Goal: Navigation & Orientation: Understand site structure

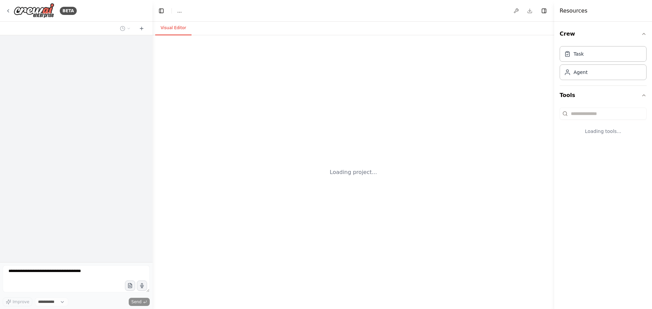
select select "****"
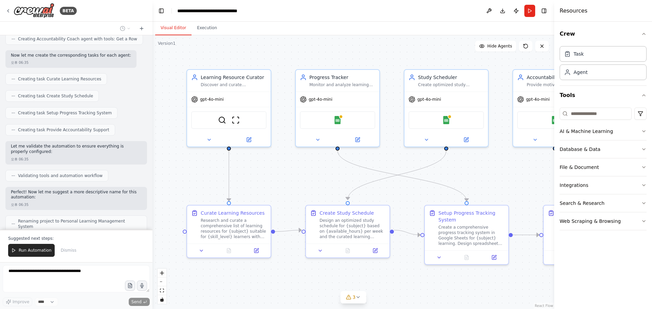
scroll to position [318, 0]
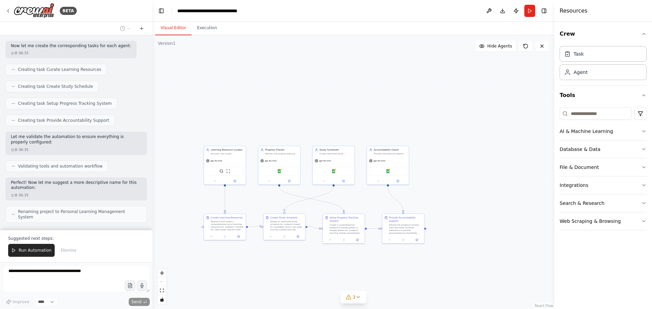
drag, startPoint x: 325, startPoint y: 278, endPoint x: 254, endPoint y: 271, distance: 71.2
click at [226, 285] on div ".deletable-edge-delete-btn { width: 20px; height: 20px; border: 0px solid #ffff…" at bounding box center [353, 172] width 402 height 274
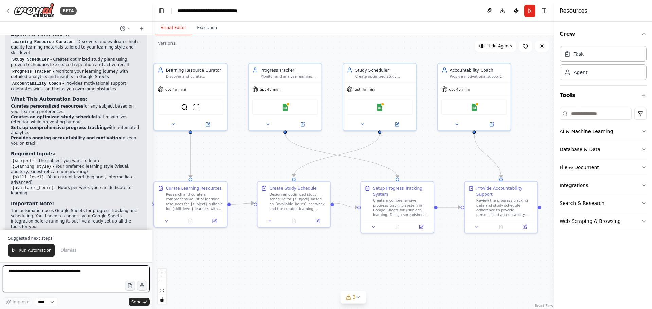
scroll to position [543, 0]
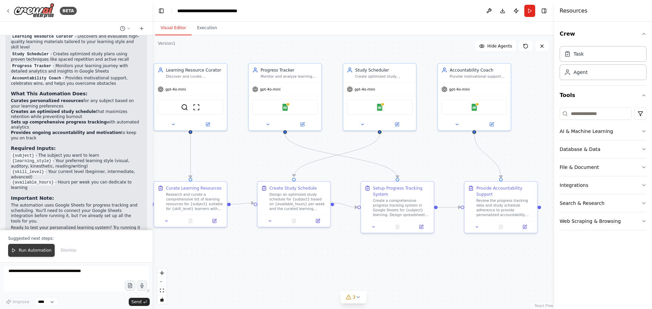
click at [29, 250] on span "Run Automation" at bounding box center [35, 250] width 33 height 5
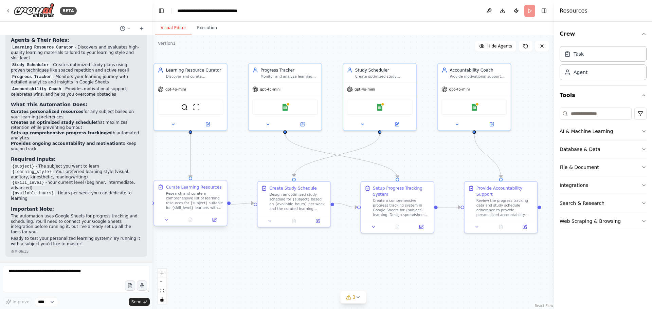
scroll to position [510, 0]
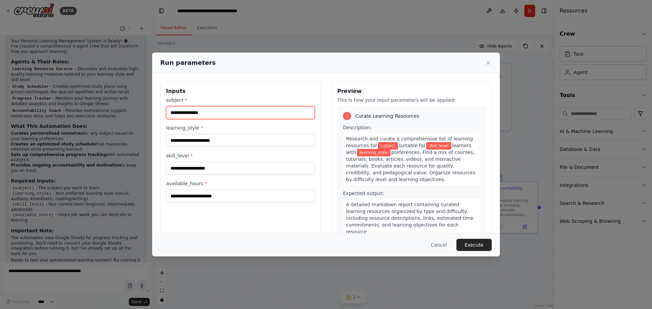
click at [221, 111] on input "subject *" at bounding box center [240, 112] width 149 height 13
type input "*"
type input "**********"
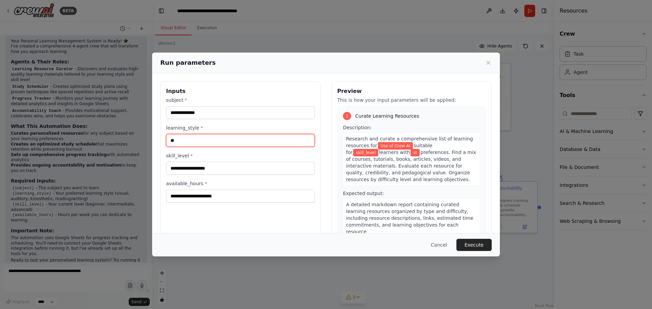
type input "*"
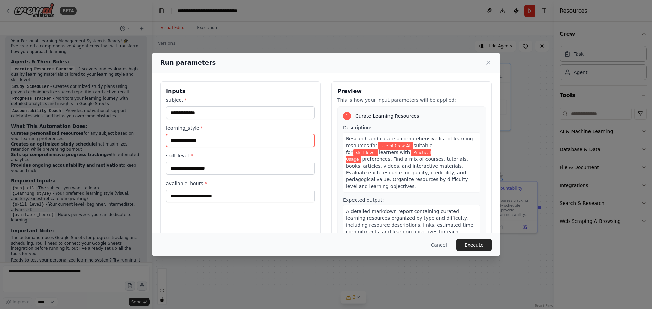
type input "**********"
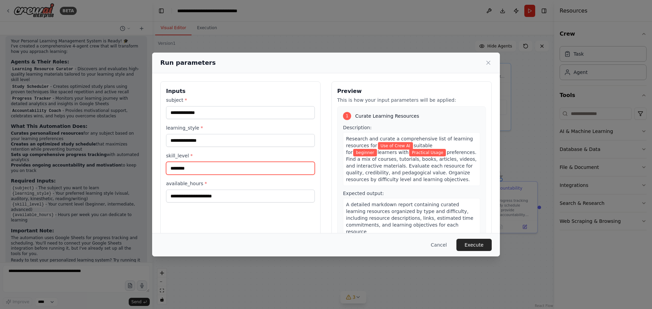
type input "********"
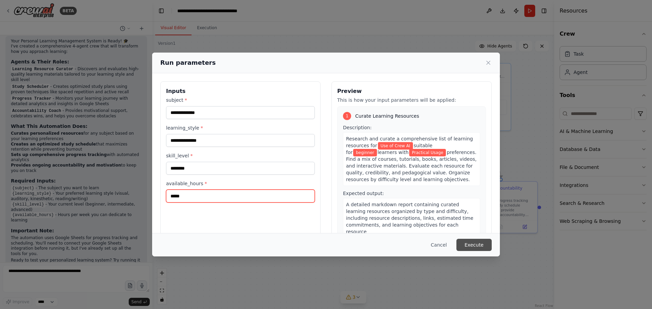
type input "*****"
click at [477, 248] on button "Execute" at bounding box center [473, 245] width 35 height 12
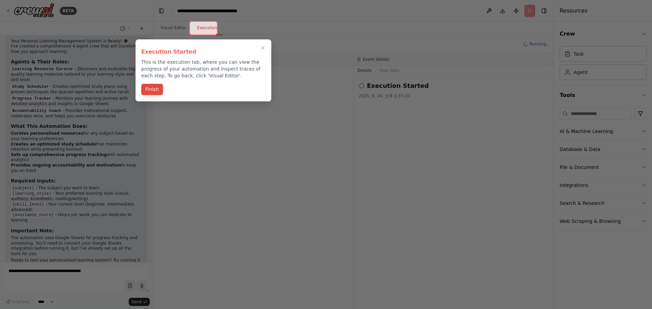
click at [147, 89] on button "Finish" at bounding box center [152, 89] width 22 height 11
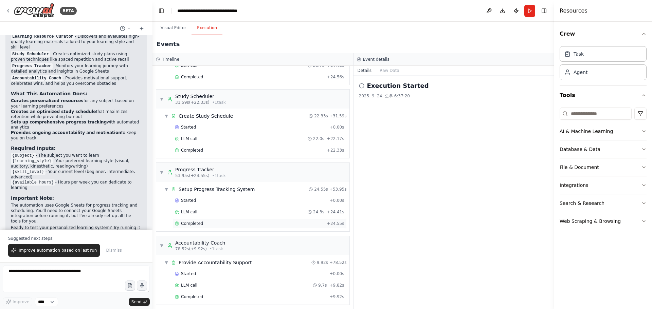
scroll to position [80, 0]
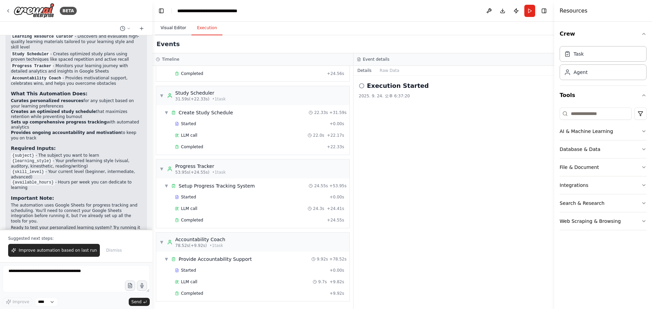
click at [173, 29] on button "Visual Editor" at bounding box center [173, 28] width 36 height 14
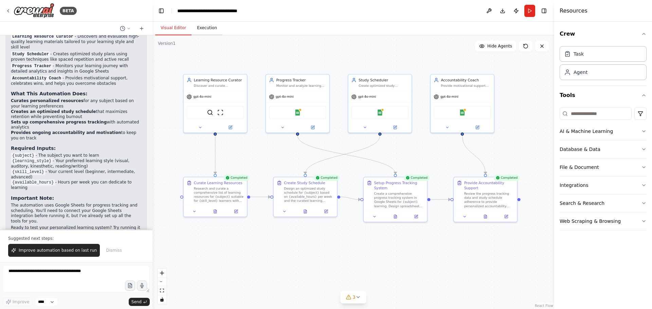
click at [204, 26] on button "Execution" at bounding box center [206, 28] width 31 height 14
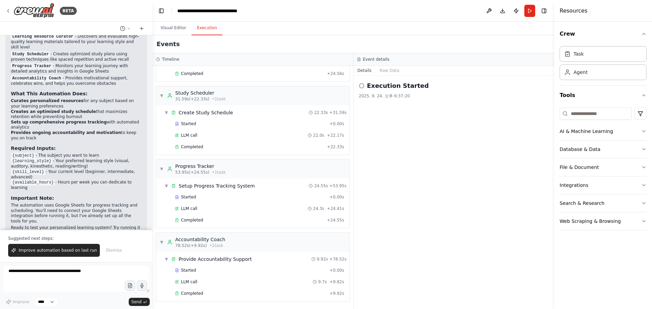
click at [397, 85] on h2 "Execution Started" at bounding box center [398, 86] width 62 height 10
click at [396, 103] on div "Execution Started 2025. 9. 24. 오후 6:37:20" at bounding box center [453, 193] width 201 height 234
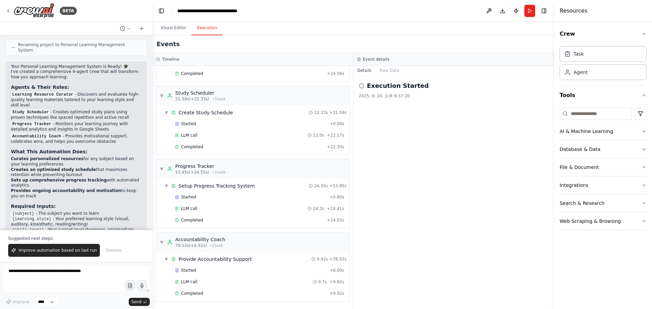
scroll to position [543, 0]
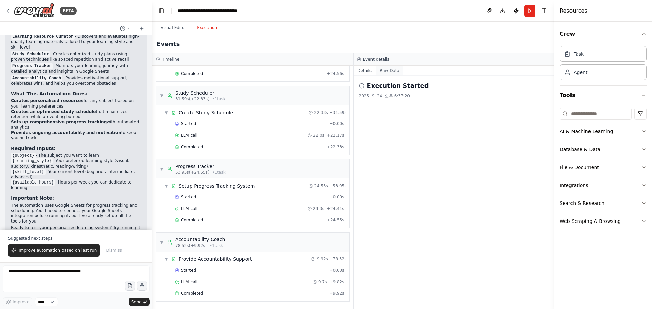
click at [385, 69] on button "Raw Data" at bounding box center [389, 71] width 28 height 10
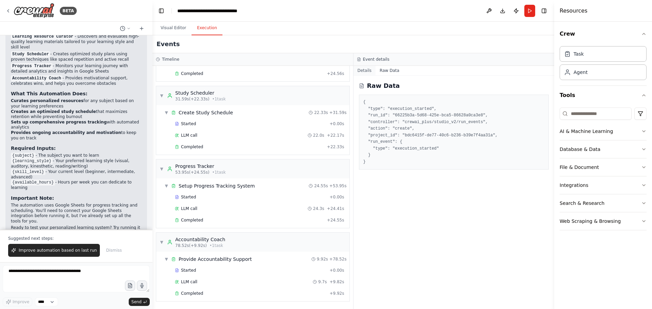
click at [361, 71] on button "Details" at bounding box center [364, 71] width 22 height 10
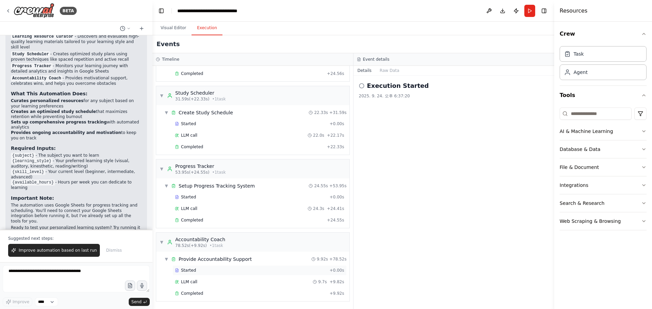
scroll to position [0, 0]
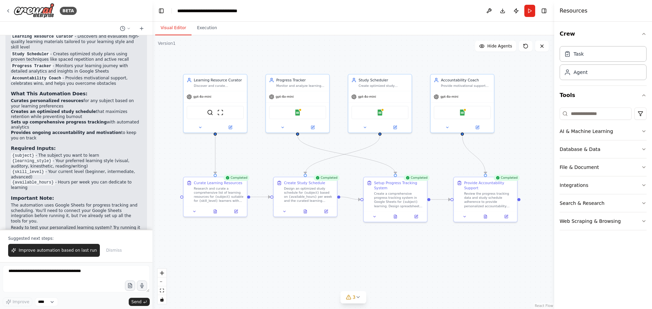
click at [177, 28] on button "Visual Editor" at bounding box center [173, 28] width 36 height 14
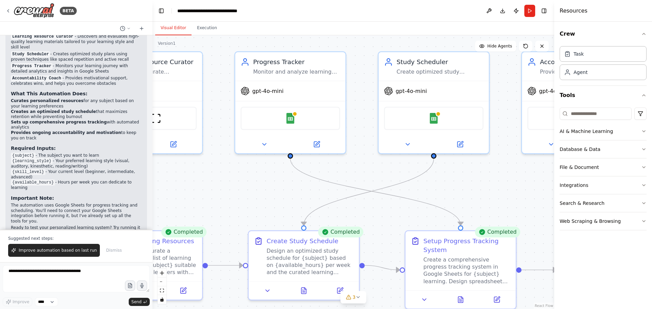
drag, startPoint x: 308, startPoint y: 121, endPoint x: 284, endPoint y: 206, distance: 88.5
click at [284, 206] on div ".deletable-edge-delete-btn { width: 20px; height: 20px; border: 0px solid #ffff…" at bounding box center [353, 172] width 402 height 274
click at [460, 269] on div "Create a comprehensive progress tracking system in Google Sheets for {subject} …" at bounding box center [466, 270] width 87 height 29
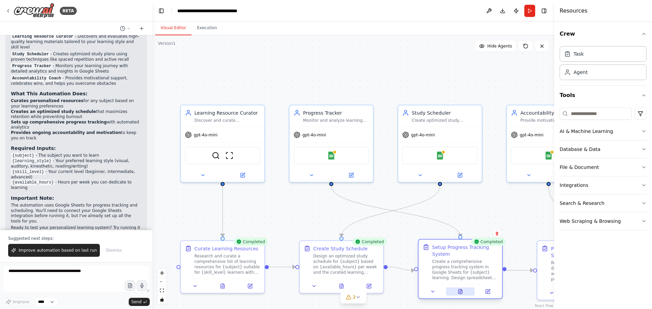
click at [462, 295] on button at bounding box center [460, 292] width 29 height 8
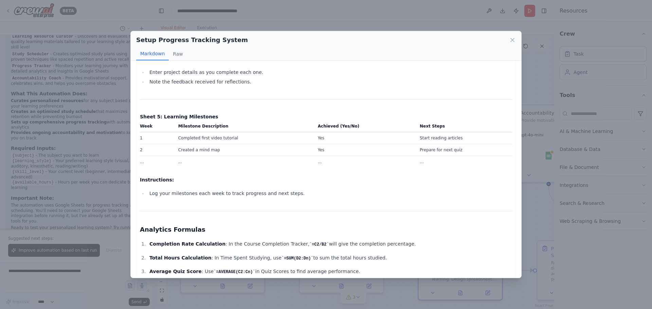
scroll to position [490, 0]
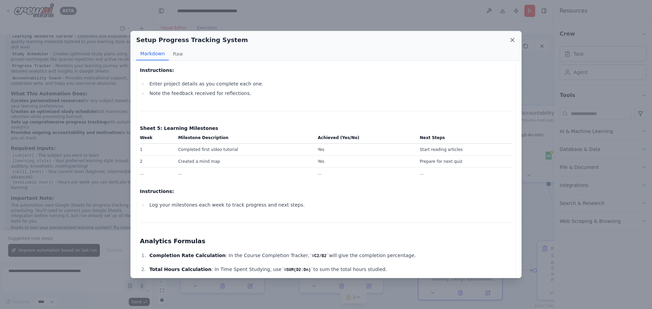
click at [513, 41] on icon at bounding box center [512, 40] width 7 height 7
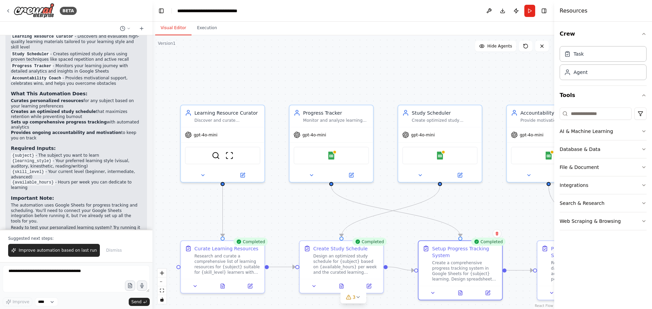
click at [514, 217] on div ".deletable-edge-delete-btn { width: 20px; height: 20px; border: 0px solid #ffff…" at bounding box center [353, 172] width 402 height 274
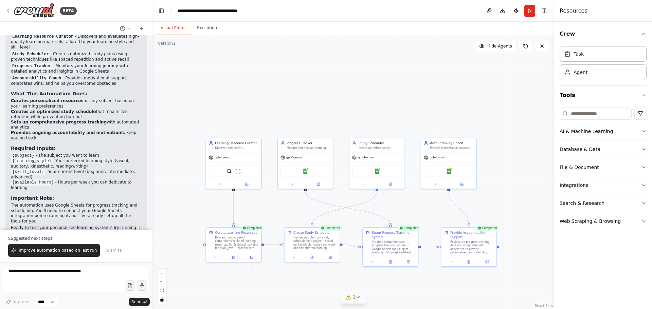
drag, startPoint x: 451, startPoint y: 298, endPoint x: 346, endPoint y: 292, distance: 104.7
click at [346, 292] on div "Version 1 Show Tools Hide Agents .deletable-edge-delete-btn { width: 20px; heig…" at bounding box center [353, 172] width 402 height 274
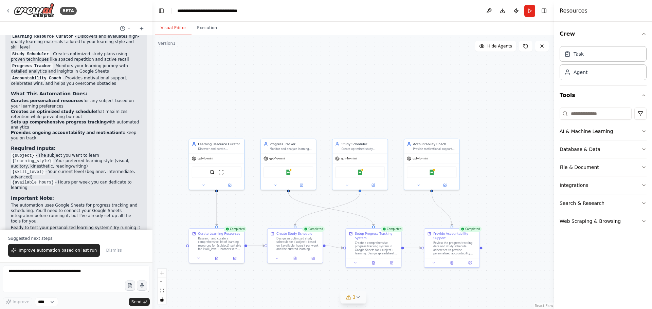
drag, startPoint x: 335, startPoint y: 307, endPoint x: 350, endPoint y: 303, distance: 15.8
click at [337, 307] on div ".deletable-edge-delete-btn { width: 20px; height: 20px; border: 0px solid #ffff…" at bounding box center [353, 172] width 402 height 274
click at [353, 301] on button "3" at bounding box center [353, 297] width 26 height 13
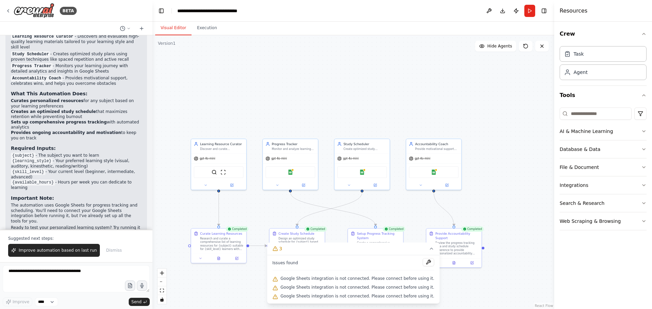
click at [301, 281] on div "Google Sheets integration is not connected. Please connect before using it." at bounding box center [353, 279] width 162 height 9
click at [306, 280] on span "Google Sheets integration is not connected. Please connect before using it." at bounding box center [357, 278] width 154 height 5
click at [351, 280] on span "Google Sheets integration is not connected. Please connect before using it." at bounding box center [357, 278] width 154 height 5
click at [402, 281] on span "Google Sheets integration is not connected. Please connect before using it." at bounding box center [357, 278] width 154 height 5
drag, startPoint x: 396, startPoint y: 287, endPoint x: 390, endPoint y: 290, distance: 6.4
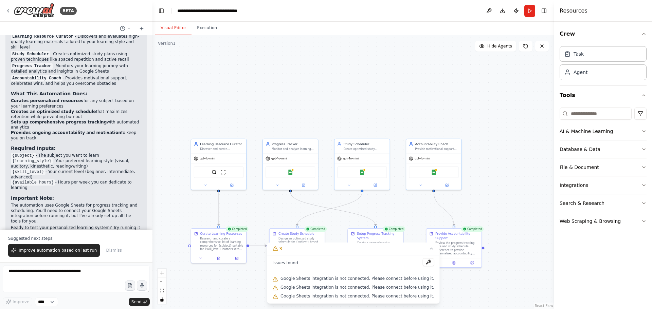
click at [396, 287] on span "Google Sheets integration is not connected. Please connect before using it." at bounding box center [357, 287] width 154 height 5
click at [325, 295] on span "Google Sheets integration is not connected. Please connect before using it." at bounding box center [357, 296] width 154 height 5
click at [488, 213] on div ".deletable-edge-delete-btn { width: 20px; height: 20px; border: 0px solid #ffff…" at bounding box center [353, 172] width 402 height 274
click at [289, 174] on img at bounding box center [290, 171] width 5 height 5
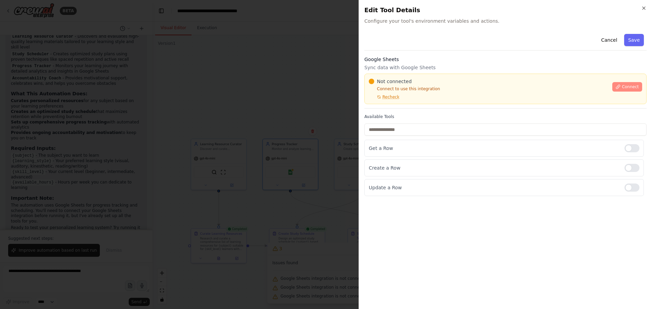
click at [632, 84] on button "Connect" at bounding box center [627, 87] width 30 height 10
click at [393, 23] on span "Configure your tool's environment variables and actions." at bounding box center [505, 21] width 282 height 7
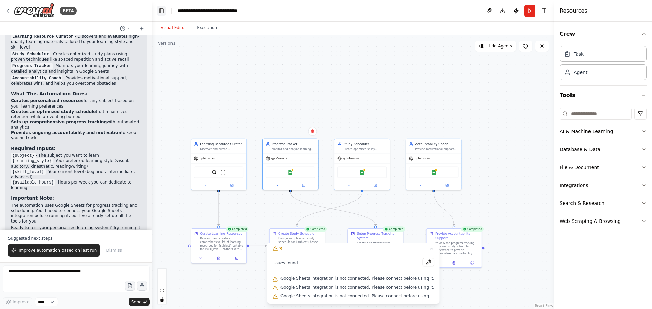
click at [161, 13] on button "Toggle Left Sidebar" at bounding box center [161, 11] width 10 height 10
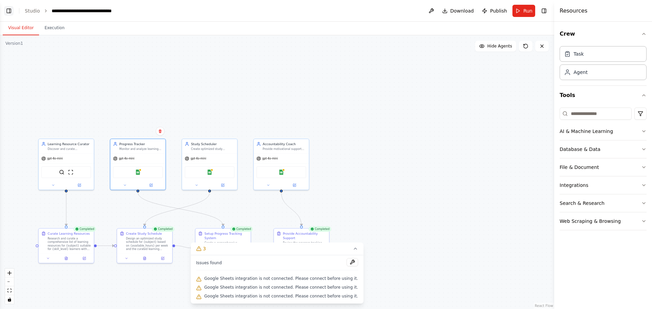
click at [5, 14] on button "Toggle Left Sidebar" at bounding box center [9, 11] width 10 height 10
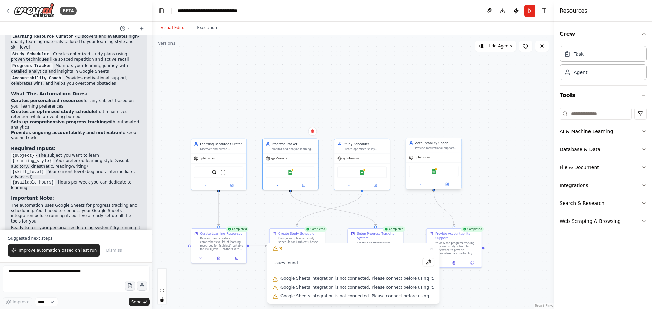
click at [437, 172] on div "Google Sheets" at bounding box center [434, 172] width 50 height 12
click at [430, 173] on div "Google Sheets" at bounding box center [434, 172] width 50 height 12
click at [420, 154] on div "gpt-4o-mini" at bounding box center [433, 158] width 55 height 10
click at [427, 176] on div "Google Sheets" at bounding box center [434, 172] width 50 height 12
click at [300, 175] on div "Google Sheets" at bounding box center [290, 172] width 50 height 12
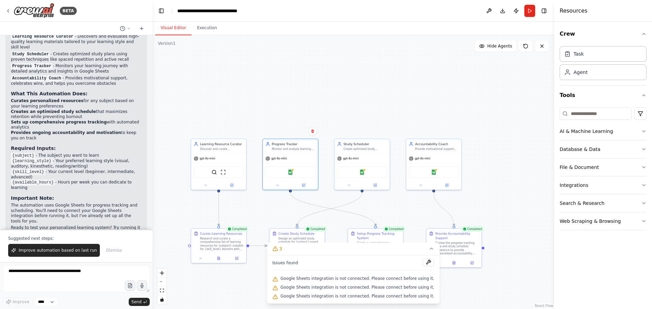
click at [316, 103] on div ".deletable-edge-delete-btn { width: 20px; height: 20px; border: 0px solid #ffff…" at bounding box center [353, 172] width 402 height 274
click at [290, 169] on img at bounding box center [290, 171] width 5 height 5
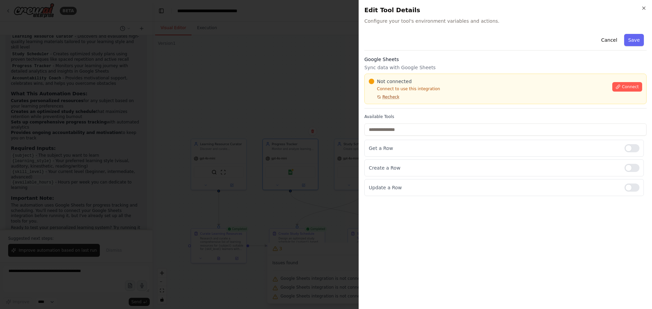
click at [392, 97] on span "Recheck" at bounding box center [390, 96] width 17 height 5
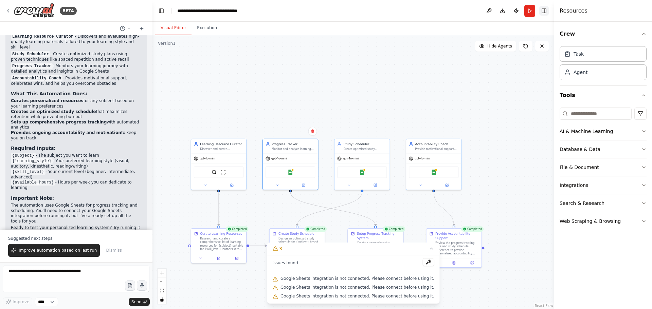
click at [541, 9] on button "Toggle Right Sidebar" at bounding box center [544, 11] width 10 height 10
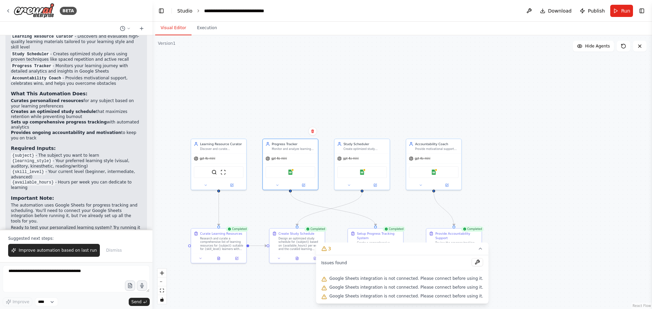
click at [187, 12] on link "Studio" at bounding box center [184, 10] width 15 height 5
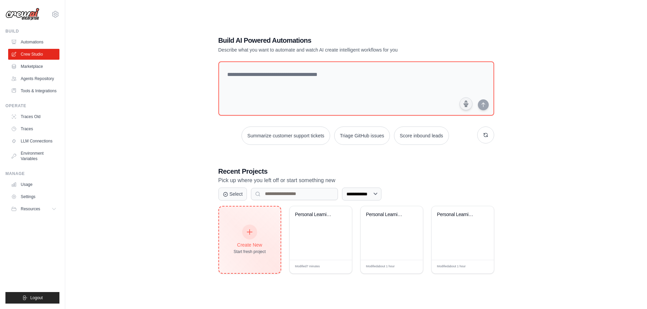
scroll to position [14, 0]
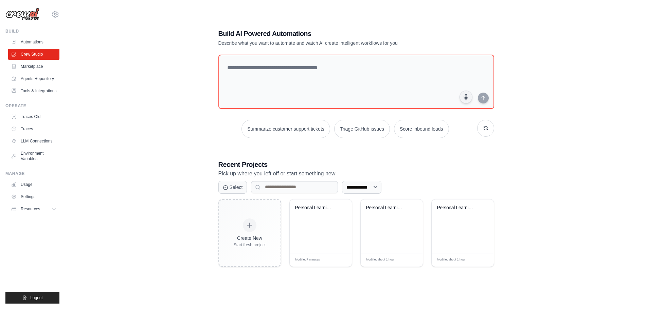
click at [109, 131] on div "**********" at bounding box center [356, 147] width 560 height 309
click at [37, 41] on link "Automations" at bounding box center [34, 42] width 51 height 11
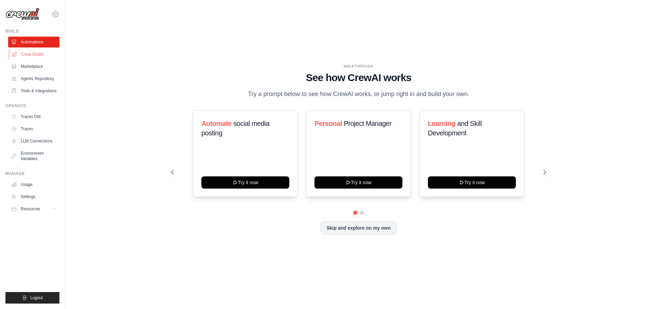
click at [37, 54] on link "Crew Studio" at bounding box center [34, 54] width 51 height 11
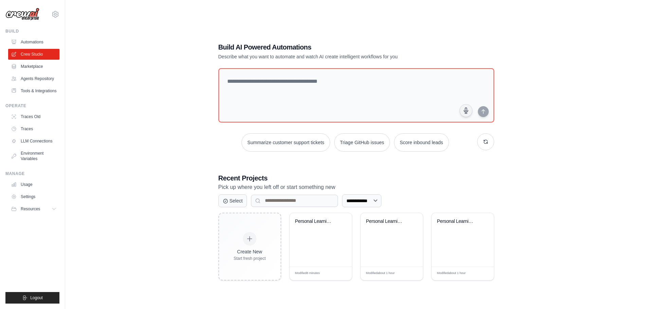
click at [37, 67] on link "Marketplace" at bounding box center [33, 66] width 51 height 11
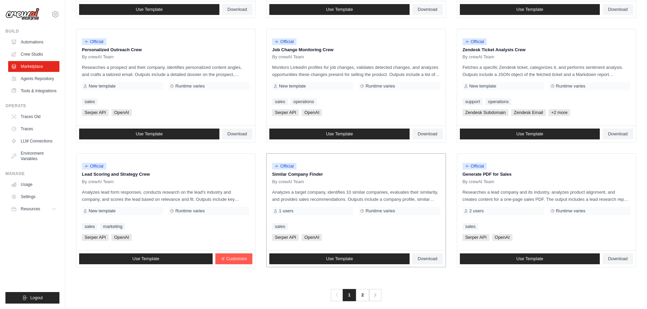
scroll to position [320, 0]
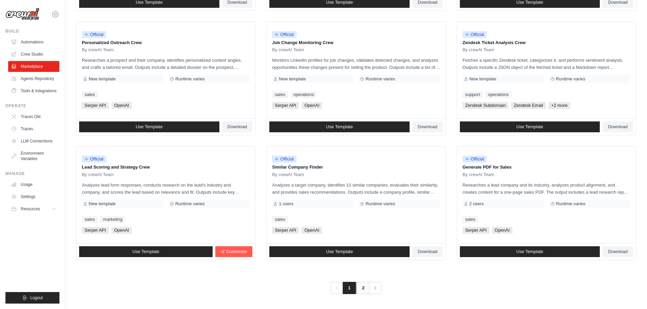
click at [364, 289] on link "2" at bounding box center [363, 288] width 14 height 12
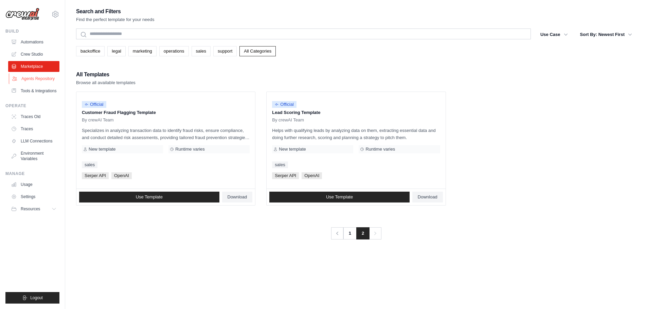
click at [27, 80] on link "Agents Repository" at bounding box center [34, 78] width 51 height 11
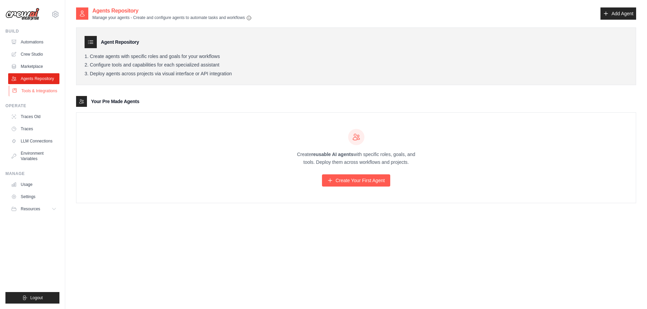
click at [31, 94] on link "Tools & Integrations" at bounding box center [34, 91] width 51 height 11
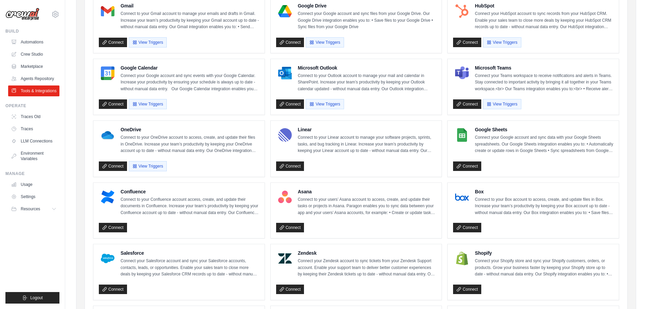
scroll to position [102, 0]
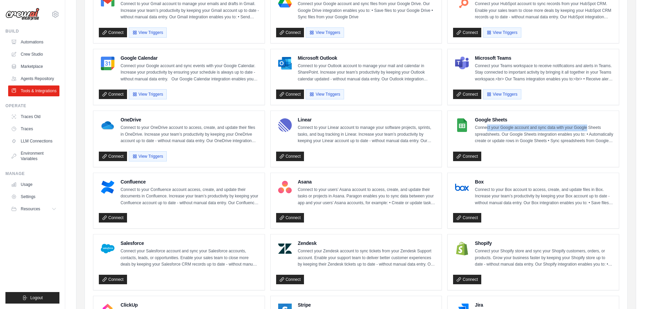
drag, startPoint x: 487, startPoint y: 130, endPoint x: 593, endPoint y: 131, distance: 105.6
click at [593, 131] on p "Connect your Google account and sync data with your Google Sheets spreadsheets.…" at bounding box center [544, 135] width 138 height 20
click at [467, 154] on link "Connect" at bounding box center [467, 157] width 28 height 10
click at [31, 163] on link "Environment Variables" at bounding box center [34, 156] width 51 height 16
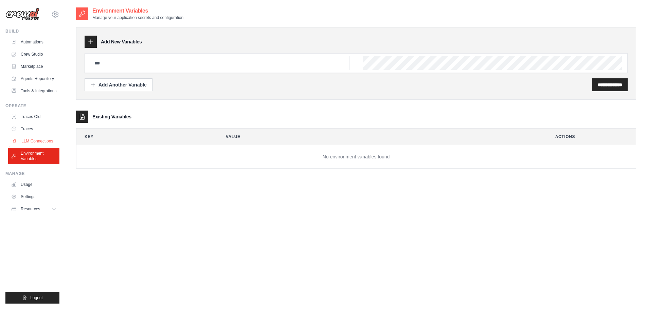
click at [33, 147] on link "LLM Connections" at bounding box center [34, 141] width 51 height 11
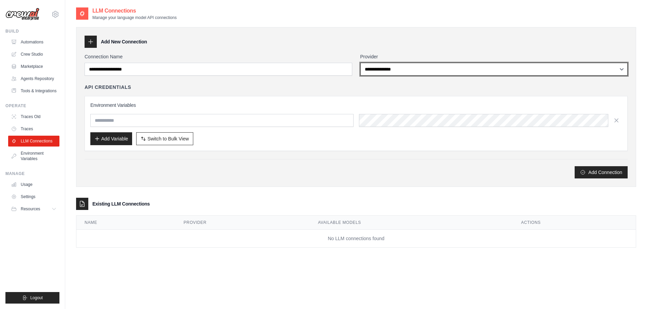
click at [404, 68] on select "**********" at bounding box center [493, 69] width 267 height 13
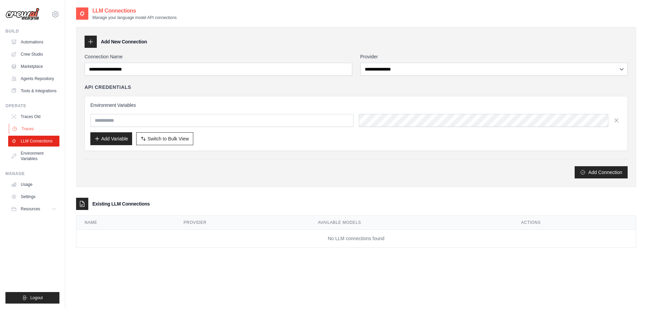
click at [31, 134] on link "Traces" at bounding box center [34, 129] width 51 height 11
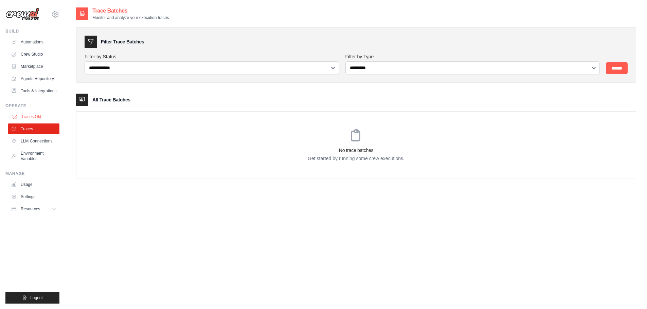
click at [33, 122] on link "Traces Old" at bounding box center [34, 116] width 51 height 11
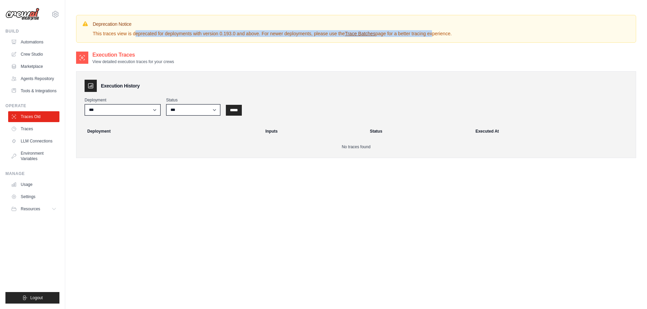
drag, startPoint x: 116, startPoint y: 35, endPoint x: 434, endPoint y: 36, distance: 317.7
click at [434, 36] on p "This traces view is deprecated for deployments with version 0.193.0 and above. …" at bounding box center [272, 33] width 359 height 7
click at [30, 190] on link "Usage" at bounding box center [34, 184] width 51 height 11
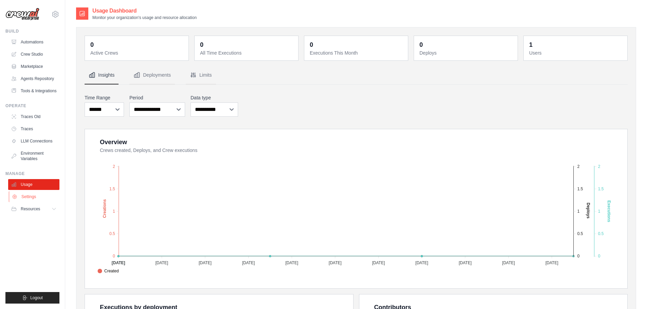
click at [33, 202] on link "Settings" at bounding box center [34, 196] width 51 height 11
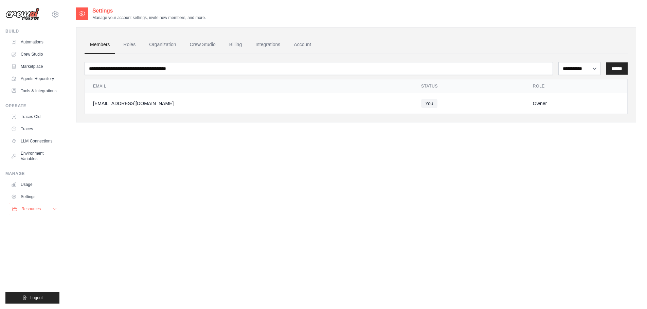
drag, startPoint x: 29, startPoint y: 213, endPoint x: 50, endPoint y: 210, distance: 21.3
click at [29, 212] on span "Resources" at bounding box center [30, 208] width 19 height 5
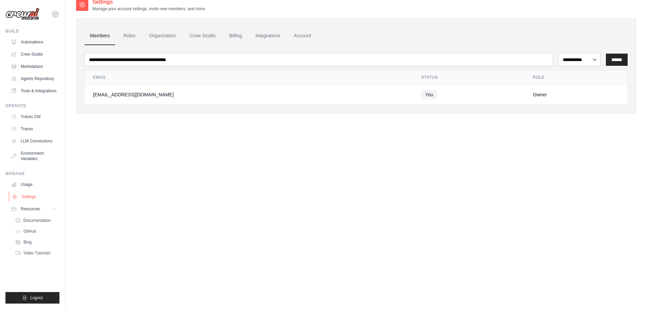
scroll to position [14, 0]
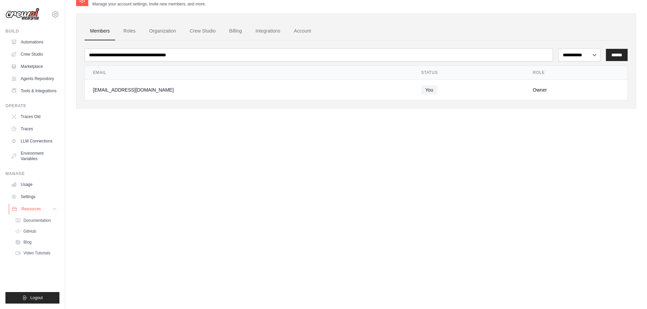
click at [40, 215] on button "Resources" at bounding box center [34, 209] width 51 height 11
click at [42, 258] on link "Video Tutorials" at bounding box center [36, 253] width 47 height 10
